Goal: Information Seeking & Learning: Find specific page/section

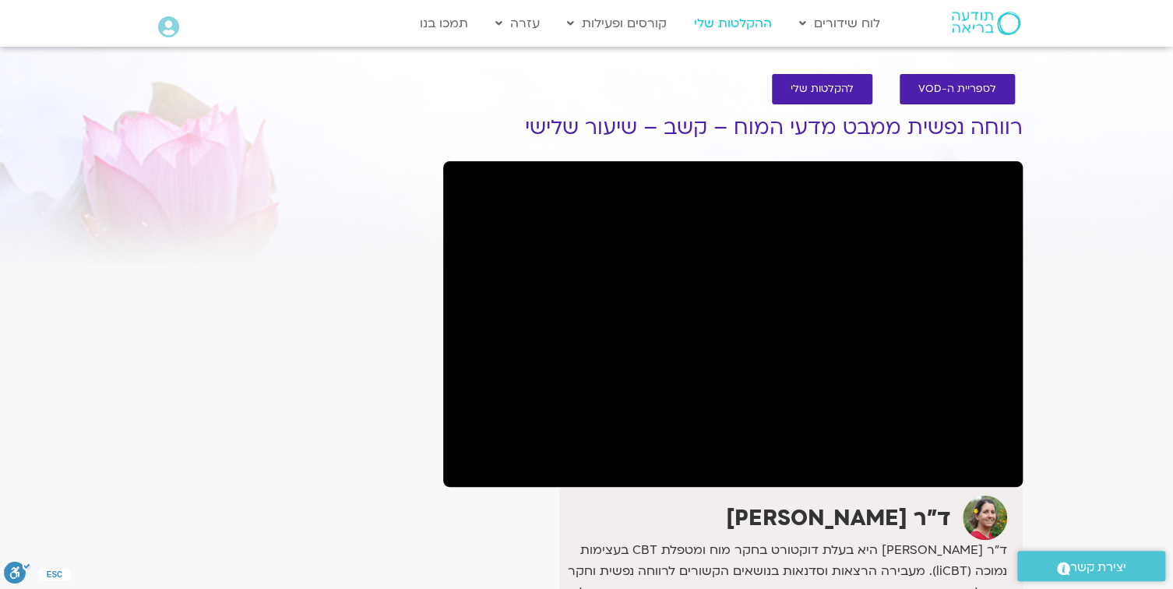
click at [723, 25] on link "ההקלטות שלי" at bounding box center [732, 24] width 93 height 30
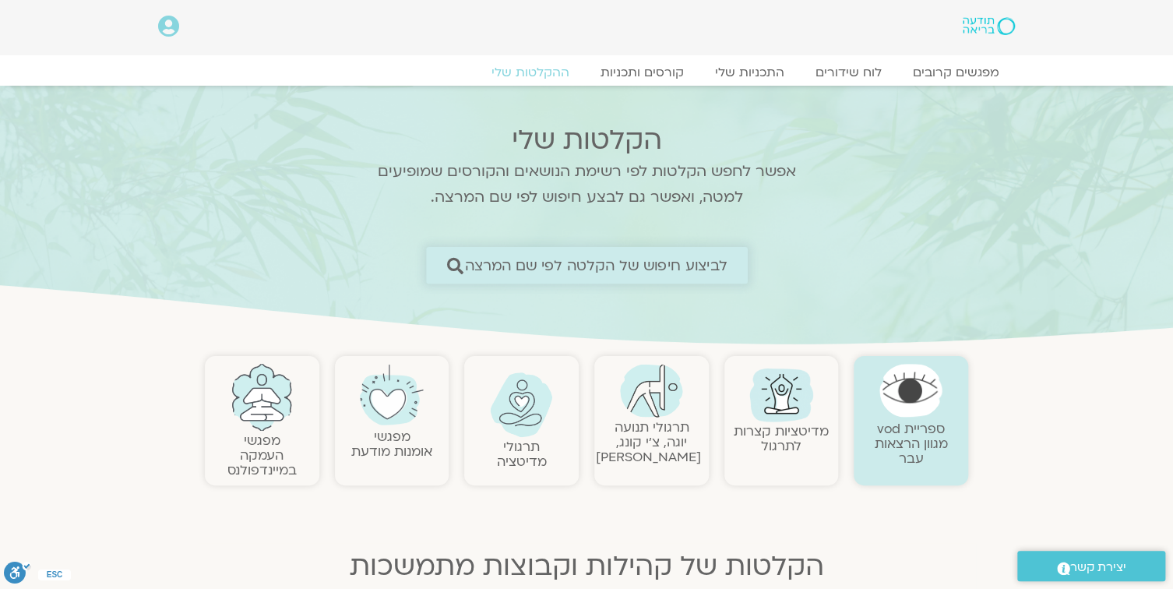
click at [661, 267] on span "לביצוע חיפוש של הקלטה לפי שם המרצה" at bounding box center [596, 265] width 262 height 16
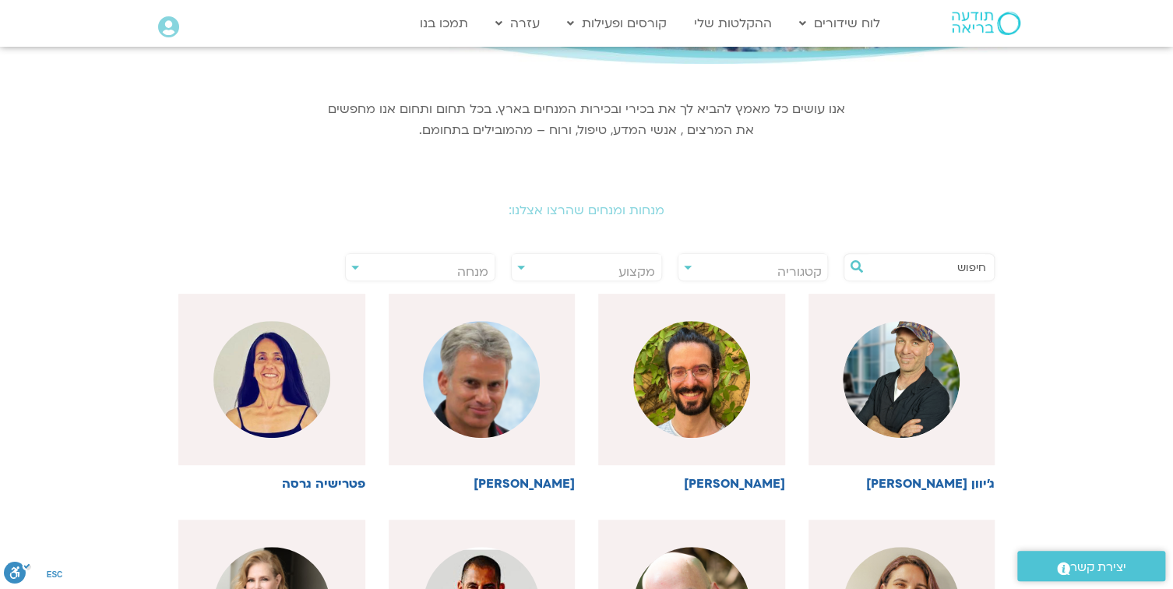
scroll to position [187, 0]
click at [877, 269] on input "text" at bounding box center [927, 266] width 118 height 26
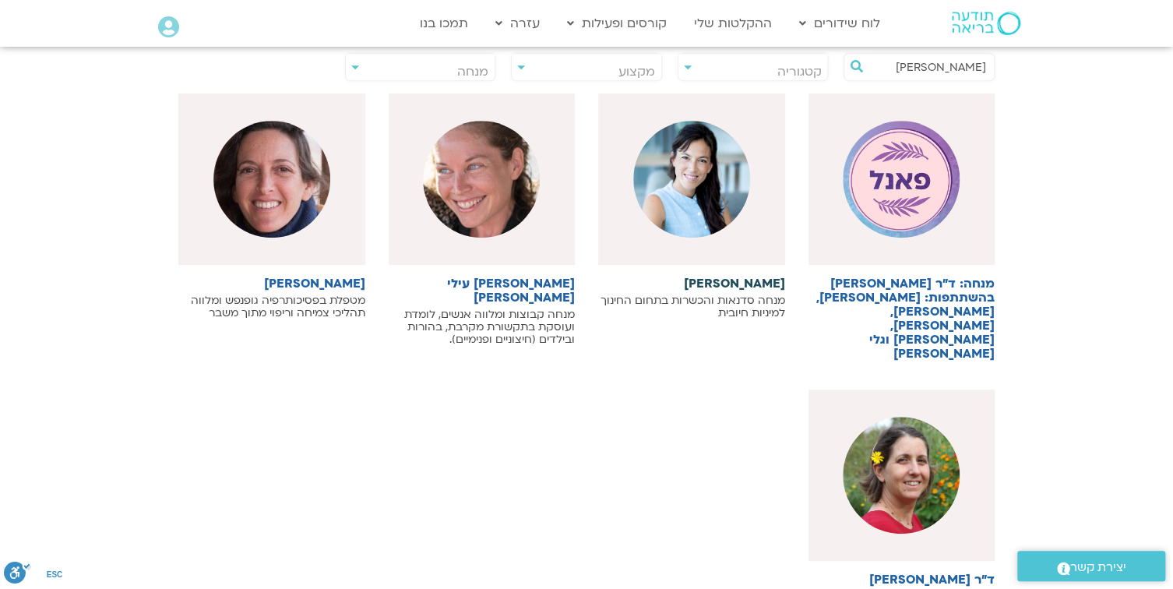
scroll to position [436, 0]
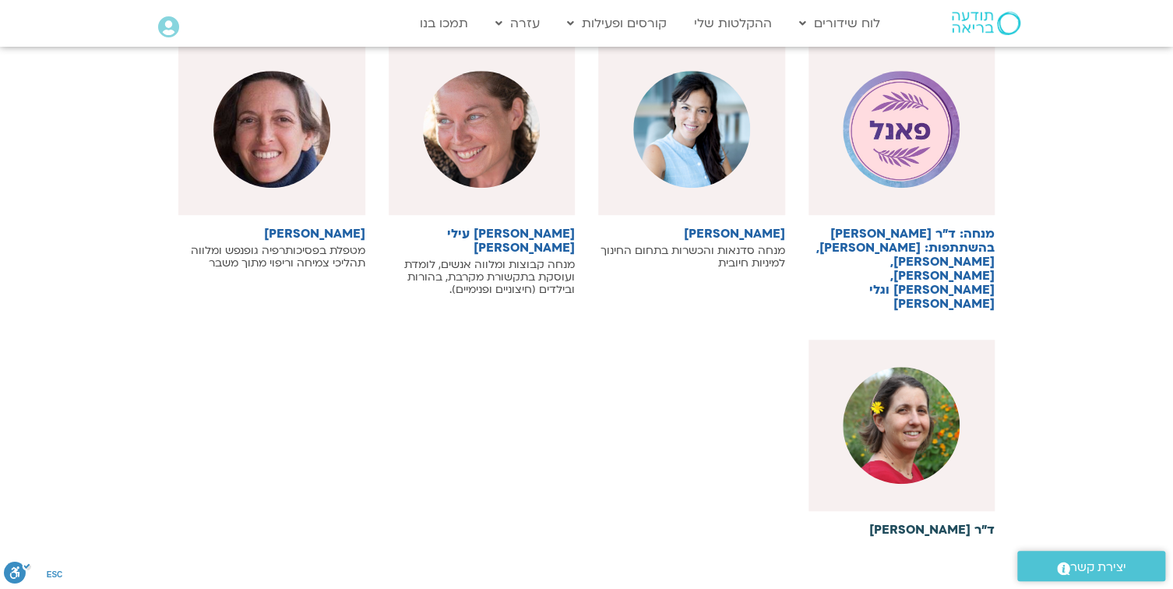
type input "נועה"
click at [911, 383] on img at bounding box center [901, 425] width 117 height 117
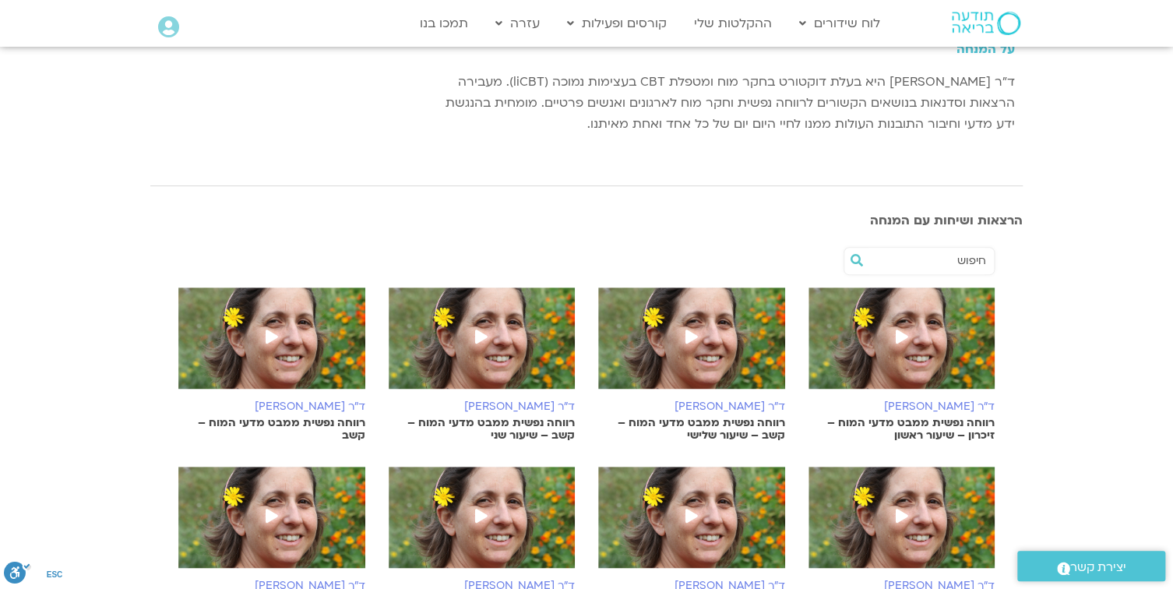
scroll to position [249, 0]
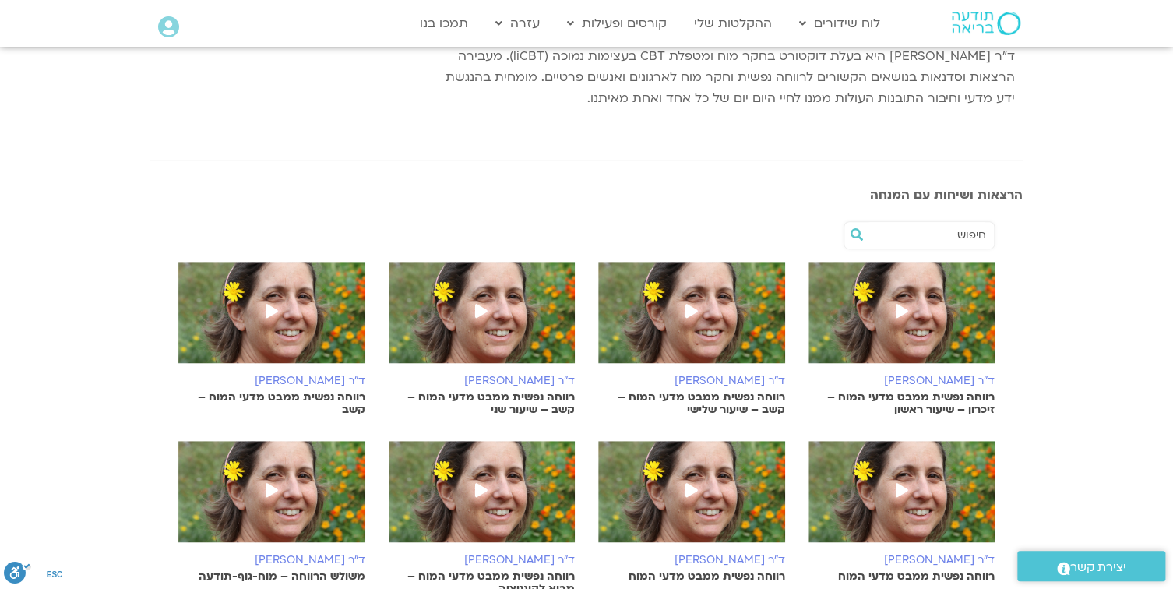
click at [897, 307] on icon at bounding box center [901, 311] width 12 height 14
